Goal: Task Accomplishment & Management: Use online tool/utility

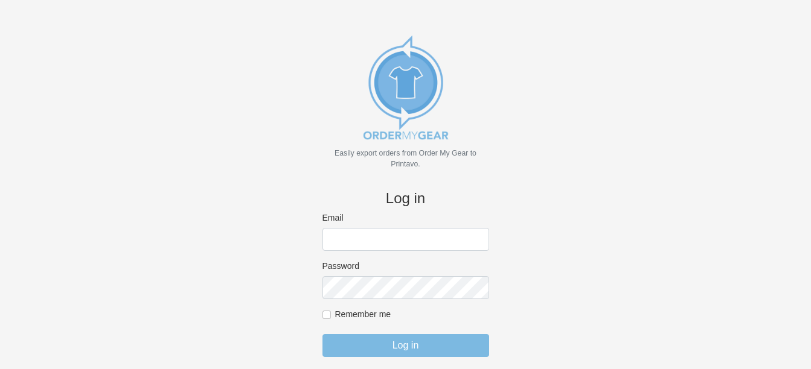
scroll to position [27, 0]
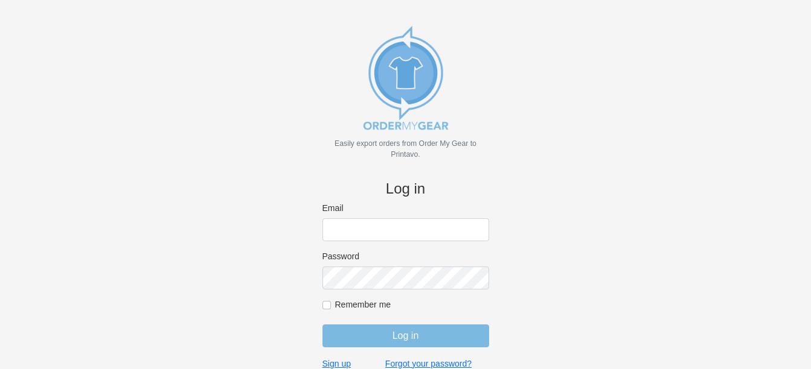
type input "[PERSON_NAME][EMAIL_ADDRESS][DOMAIN_NAME]"
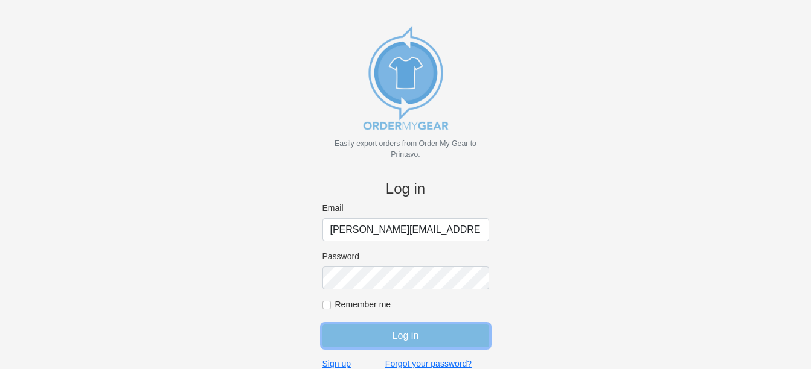
click at [394, 341] on input "Log in" at bounding box center [405, 336] width 167 height 23
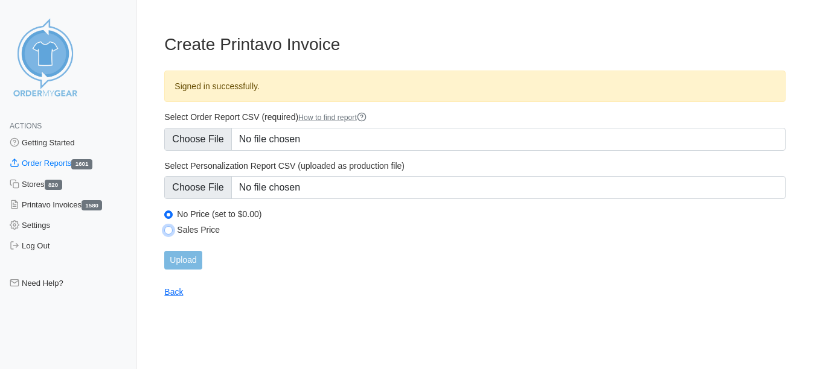
click at [173, 230] on input "Sales Price" at bounding box center [168, 230] width 8 height 8
radio input "true"
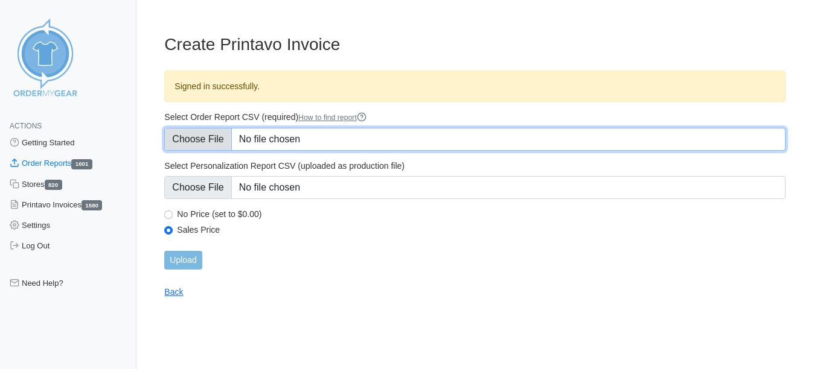
click at [210, 133] on input "Select Order Report CSV (required) How to find report" at bounding box center [474, 139] width 621 height 23
type input "C:\fakepath\T3QBF_order_report.csv"
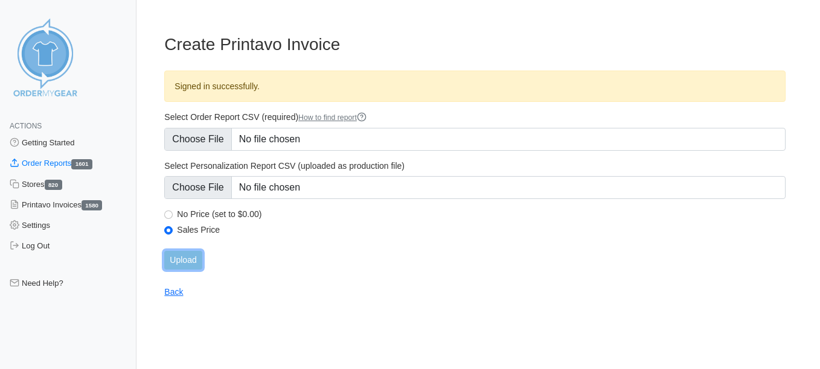
click at [194, 267] on input "Upload" at bounding box center [182, 260] width 37 height 19
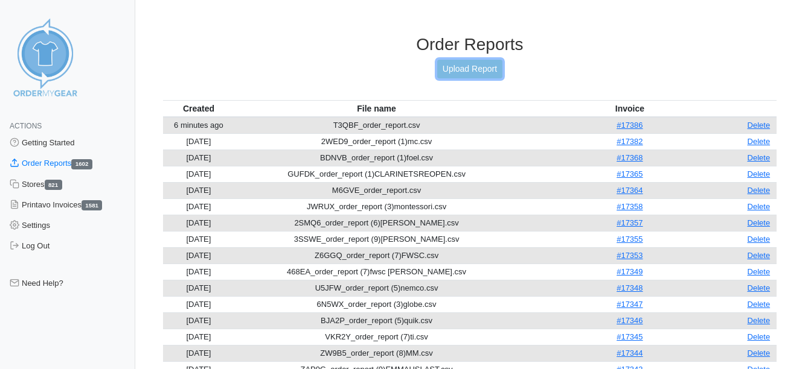
click at [457, 73] on link "Upload Report" at bounding box center [469, 69] width 65 height 19
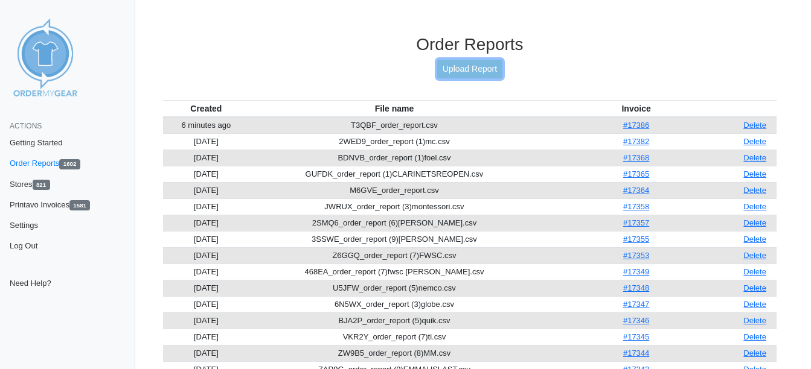
click at [456, 66] on link "Upload Report" at bounding box center [469, 69] width 65 height 19
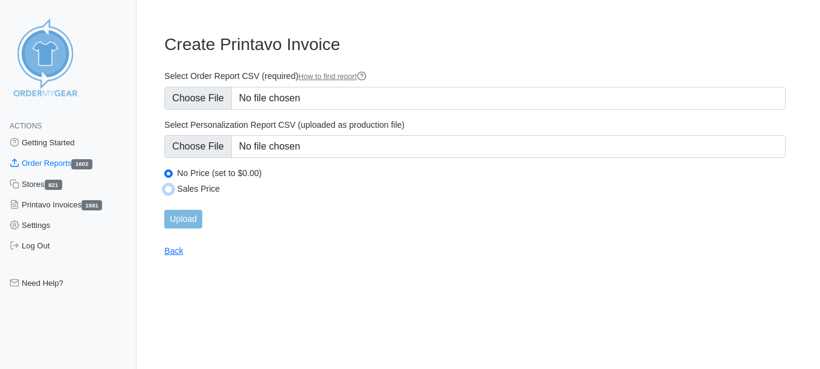
click at [168, 188] on input "Sales Price" at bounding box center [168, 189] width 8 height 8
radio input "true"
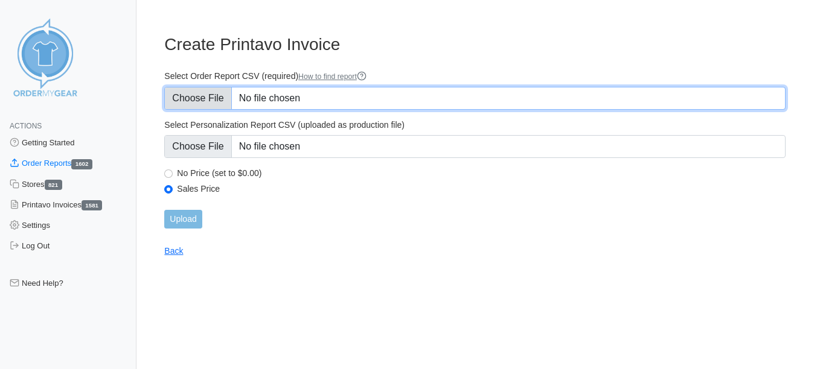
click at [193, 101] on input "Select Order Report CSV (required) How to find report" at bounding box center [474, 98] width 621 height 23
type input "C:\fakepath\PUWG9_order_report.csv"
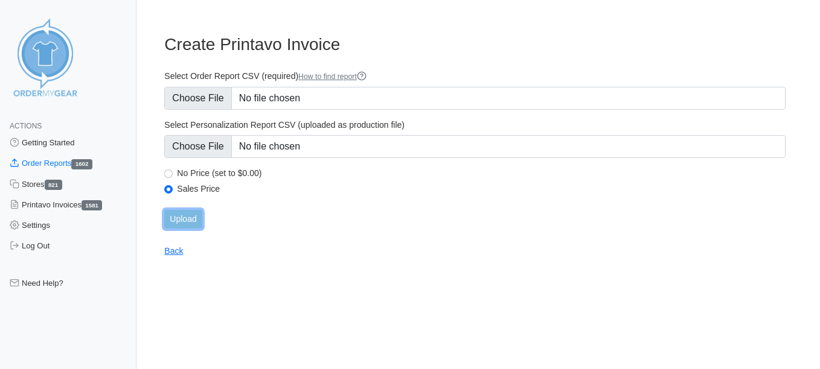
click at [181, 218] on input "Upload" at bounding box center [182, 219] width 37 height 19
